Goal: Information Seeking & Learning: Learn about a topic

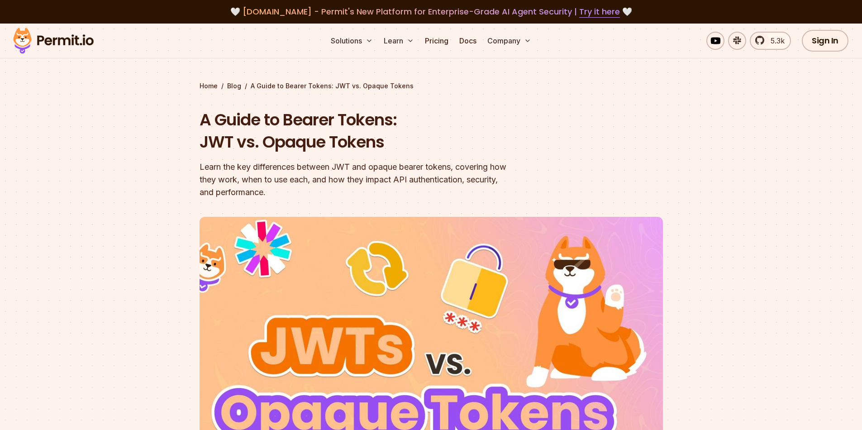
click at [294, 143] on h1 "A Guide to Bearer Tokens: JWT vs. Opaque Tokens" at bounding box center [374, 131] width 348 height 45
click at [287, 167] on div "Learn the key differences between JWT and opaque bearer tokens, covering how th…" at bounding box center [374, 180] width 348 height 38
click at [292, 146] on h1 "A Guide to Bearer Tokens: JWT vs. Opaque Tokens" at bounding box center [374, 131] width 348 height 45
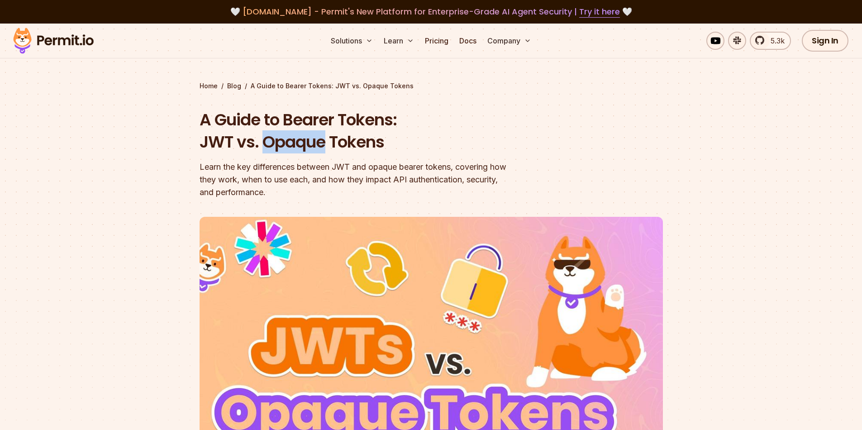
click at [287, 154] on div at bounding box center [287, 154] width 0 height 0
click at [616, 186] on header "A Guide to Bearer Tokens: JWT vs. Opaque Tokens Learn the key differences betwe…" at bounding box center [432, 317] width 464 height 417
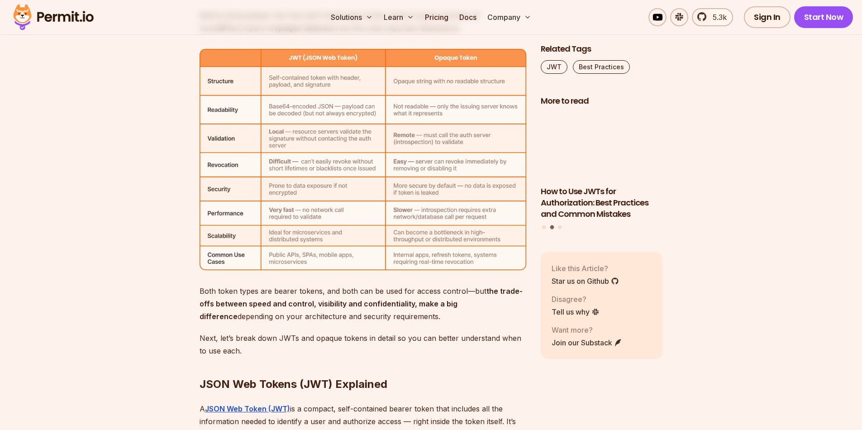
scroll to position [2942, 0]
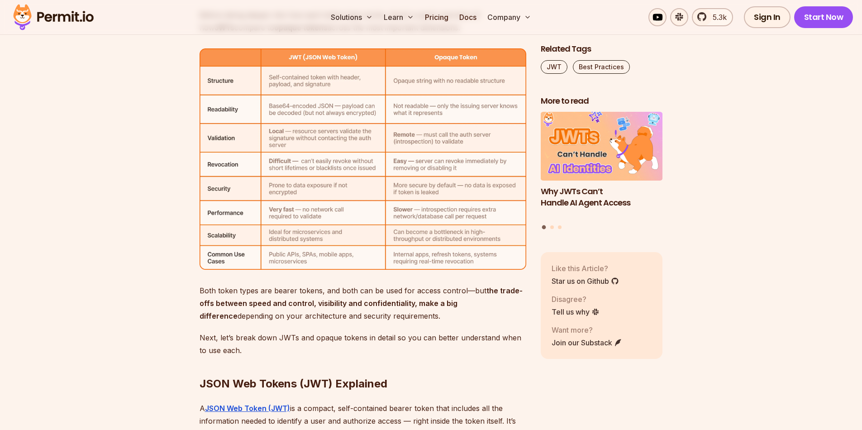
click at [400, 77] on img at bounding box center [363, 158] width 327 height 221
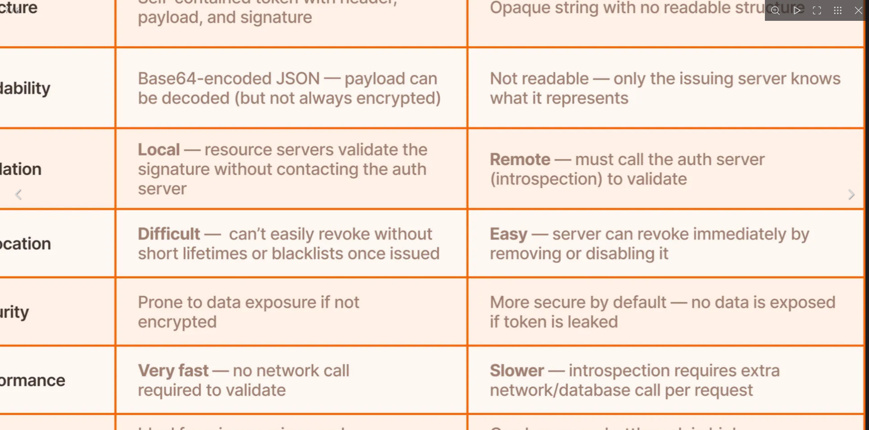
click at [408, 95] on img "You can close this modal content with the ESC key" at bounding box center [403, 228] width 923 height 625
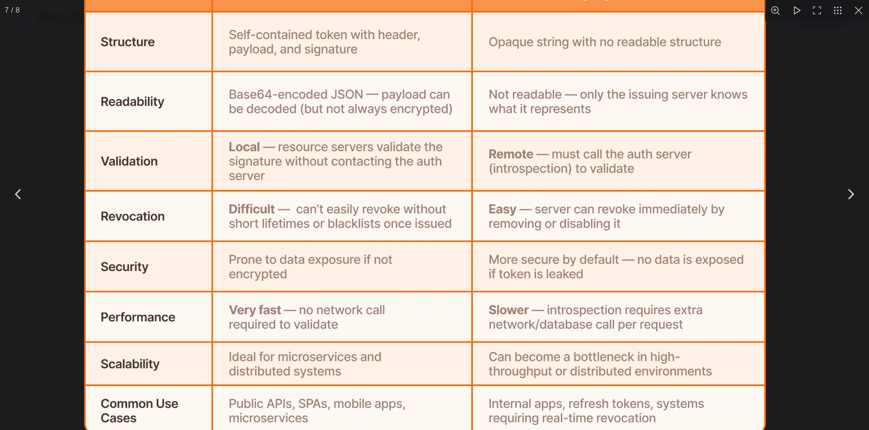
click at [408, 95] on img "You can close this modal content with the ESC key" at bounding box center [425, 205] width 682 height 461
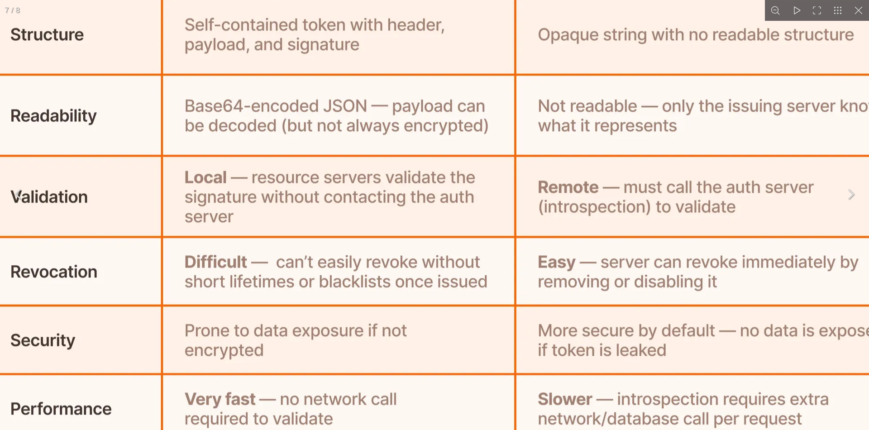
click at [856, 11] on button "You can close this modal content with the ESC key" at bounding box center [858, 10] width 21 height 21
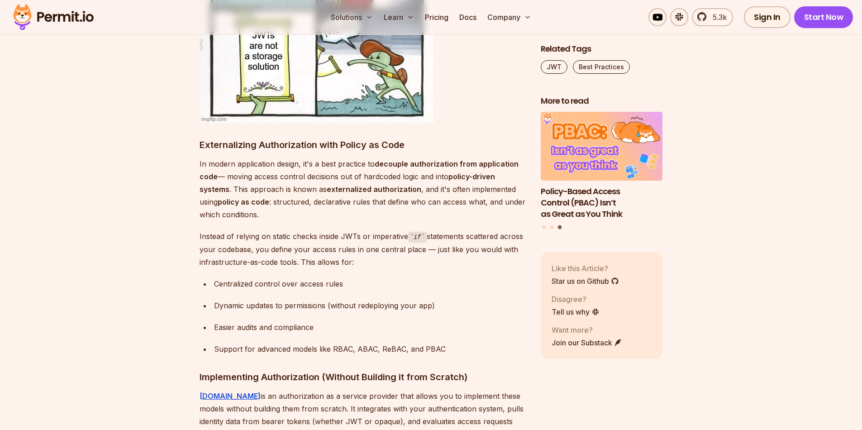
scroll to position [6926, 0]
